Goal: Navigation & Orientation: Understand site structure

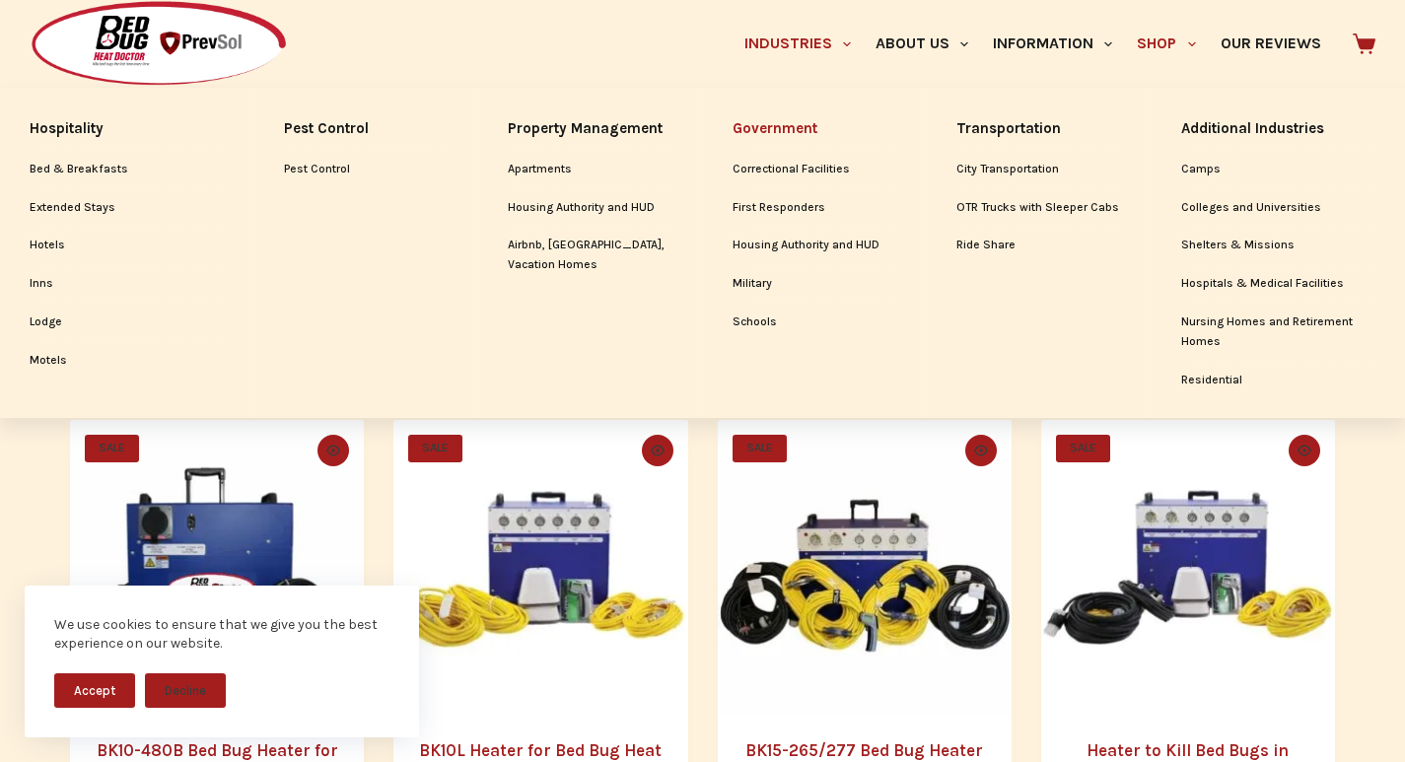
scroll to position [944, 0]
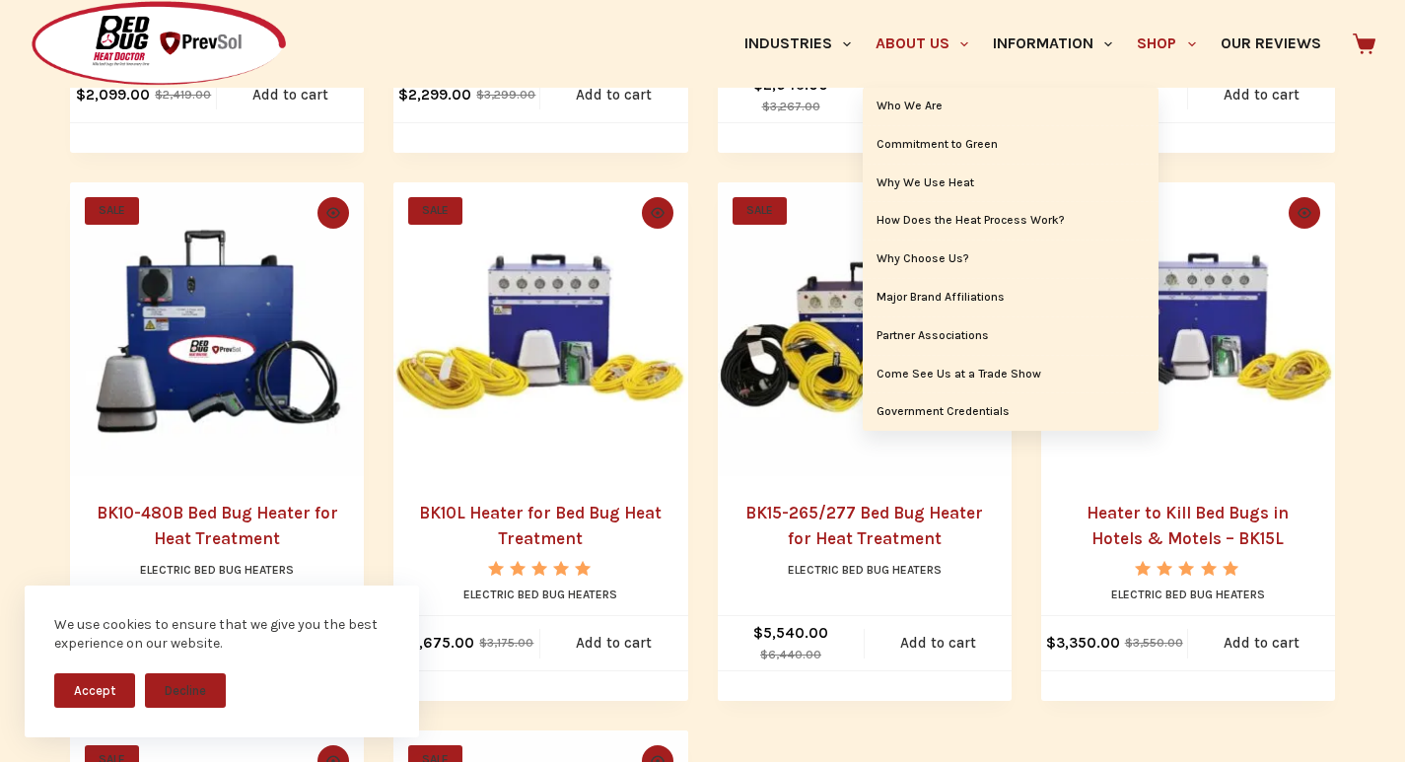
click at [863, 9] on link "About Us" at bounding box center [921, 44] width 117 height 88
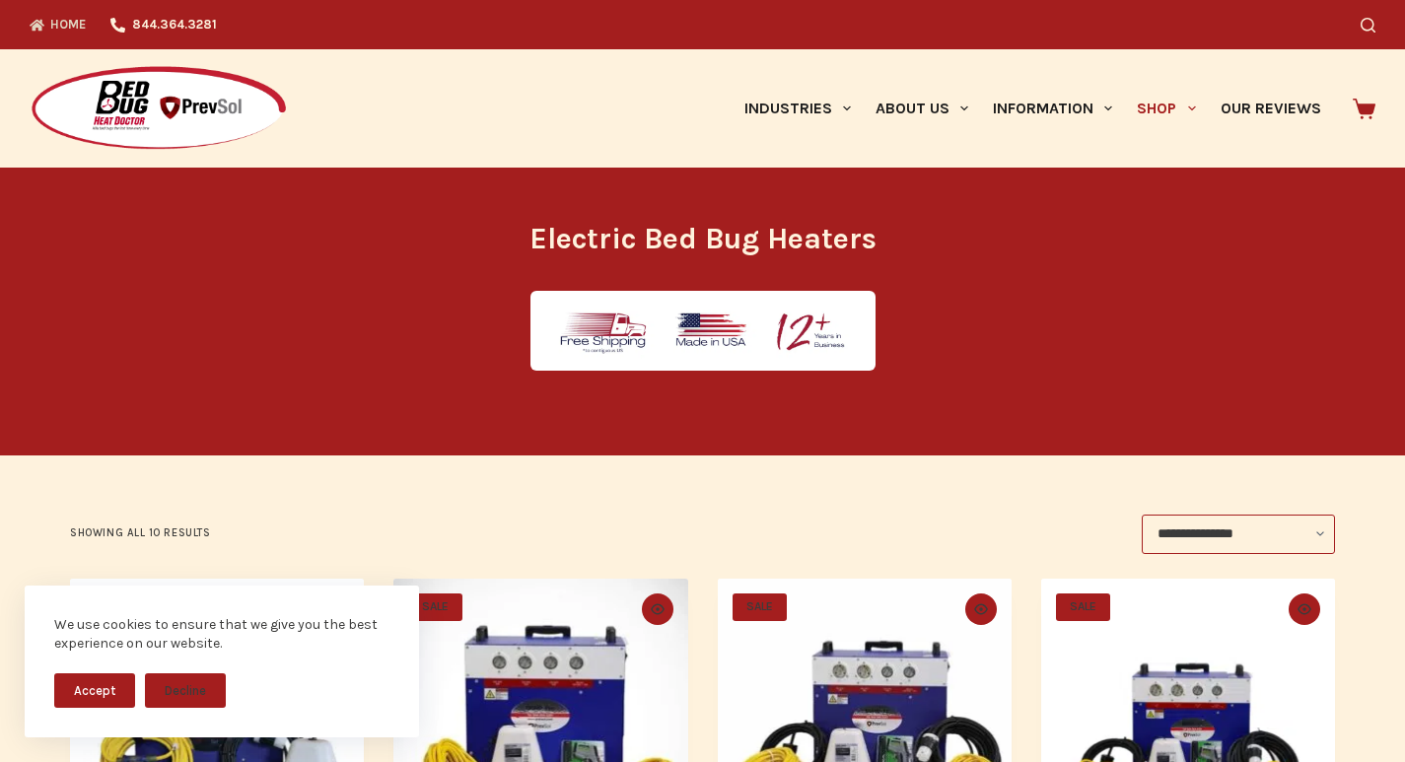
click at [35, 19] on icon "Top Menu" at bounding box center [37, 25] width 15 height 15
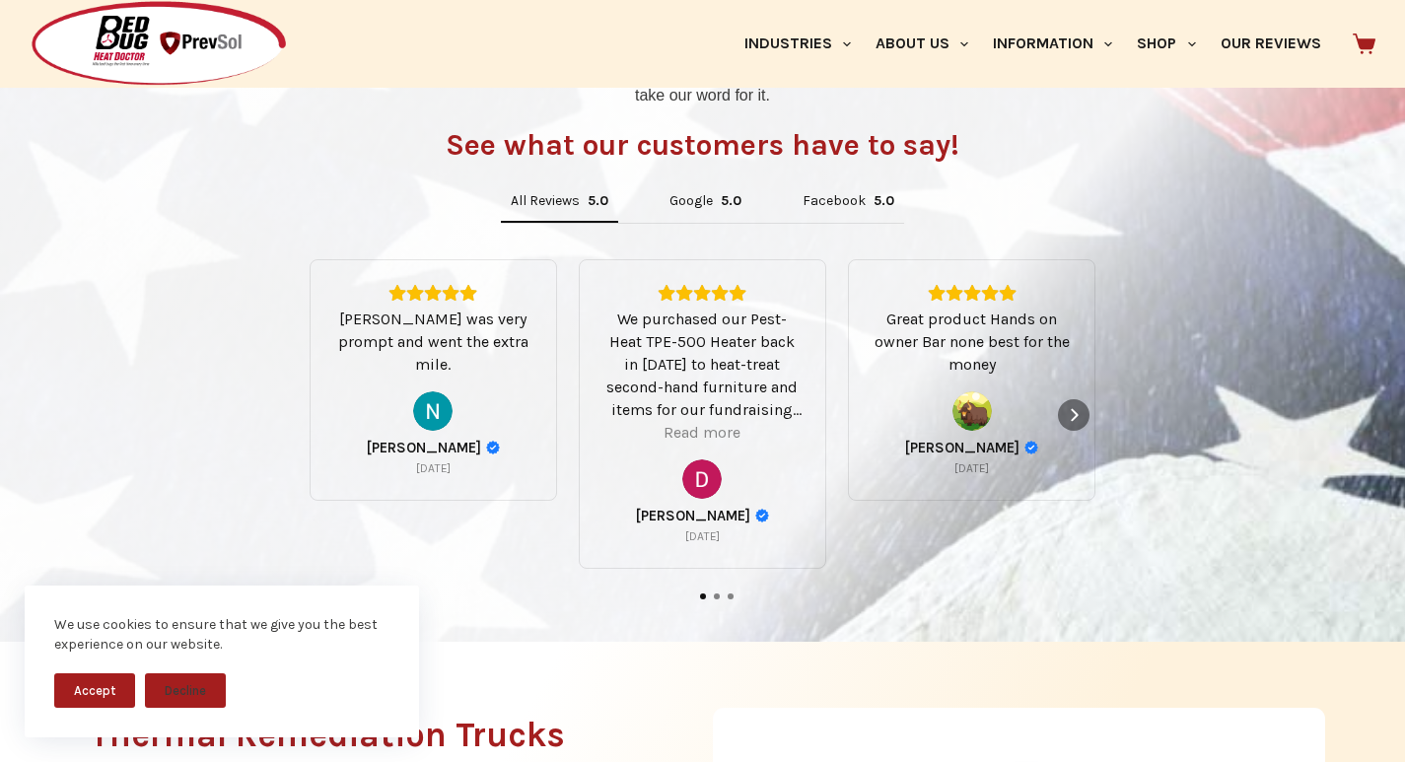
scroll to position [1232, 0]
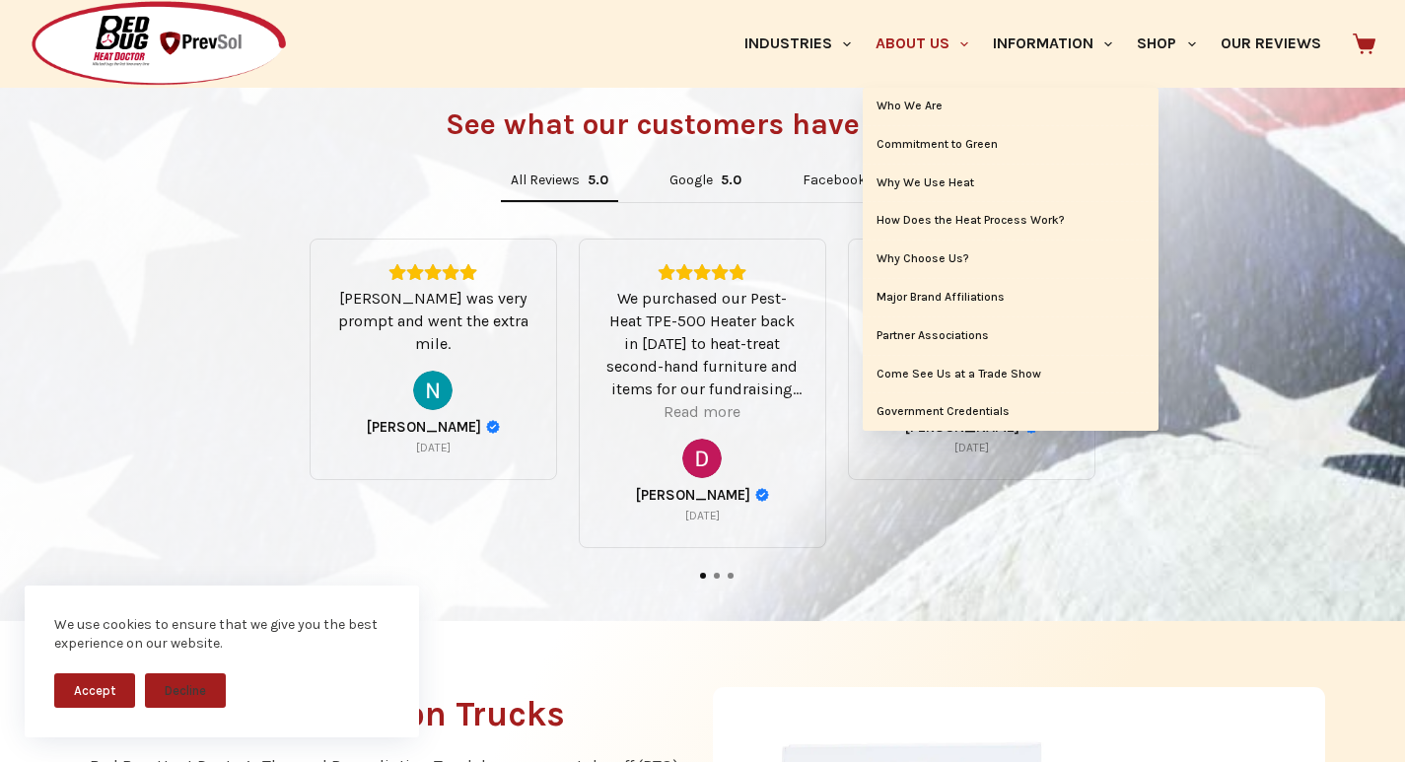
click at [863, 10] on link "About Us" at bounding box center [921, 44] width 117 height 88
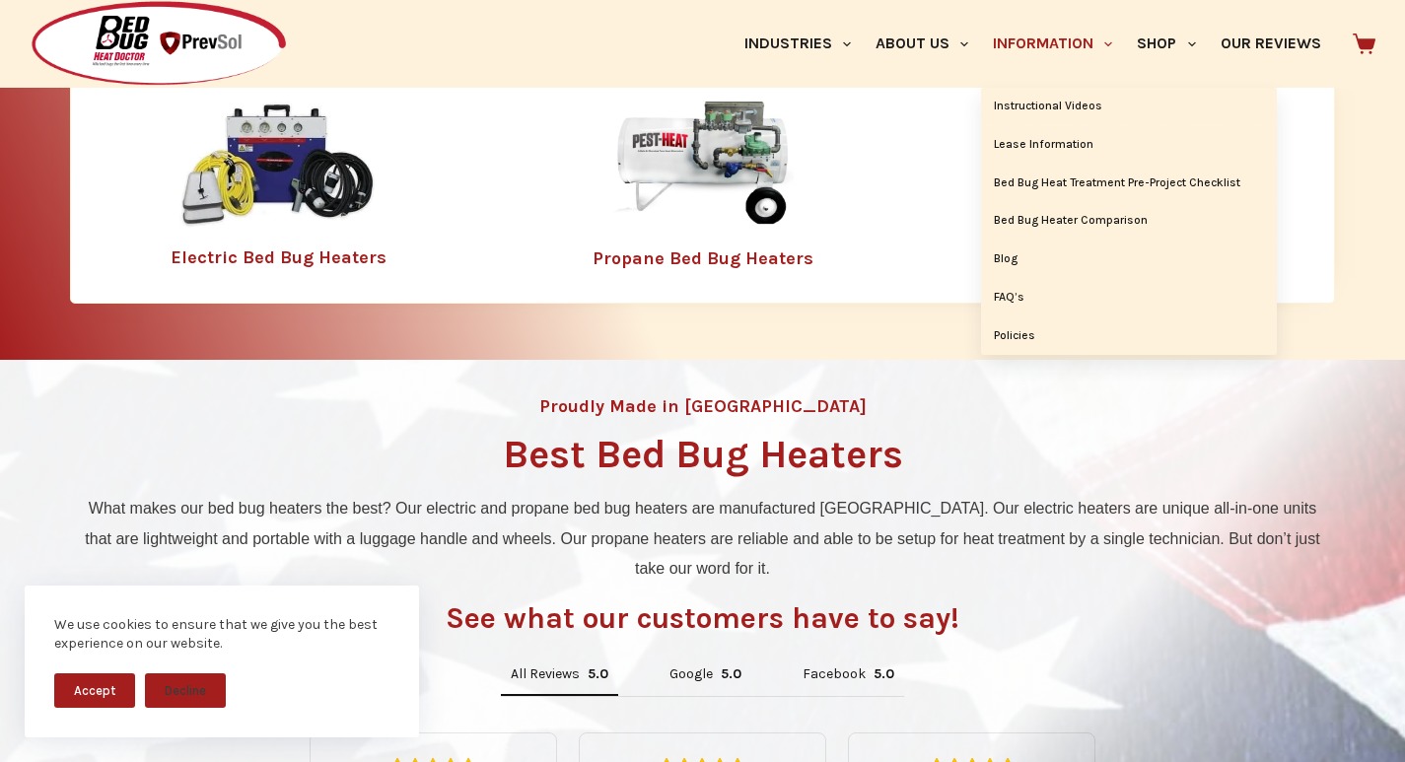
scroll to position [739, 0]
